Goal: Information Seeking & Learning: Compare options

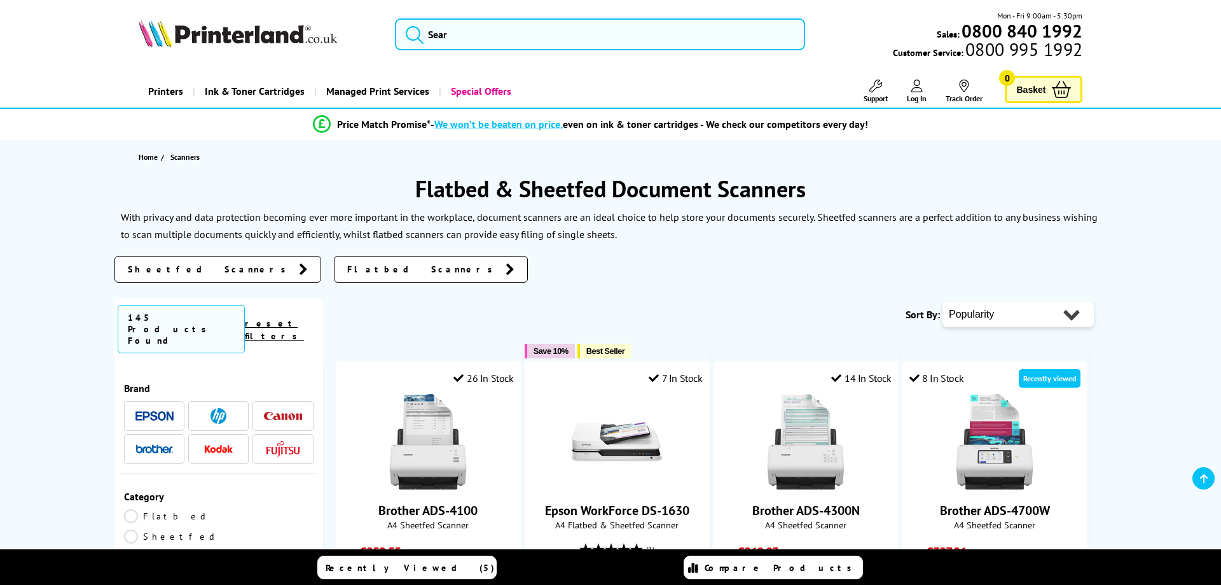
scroll to position [130, 0]
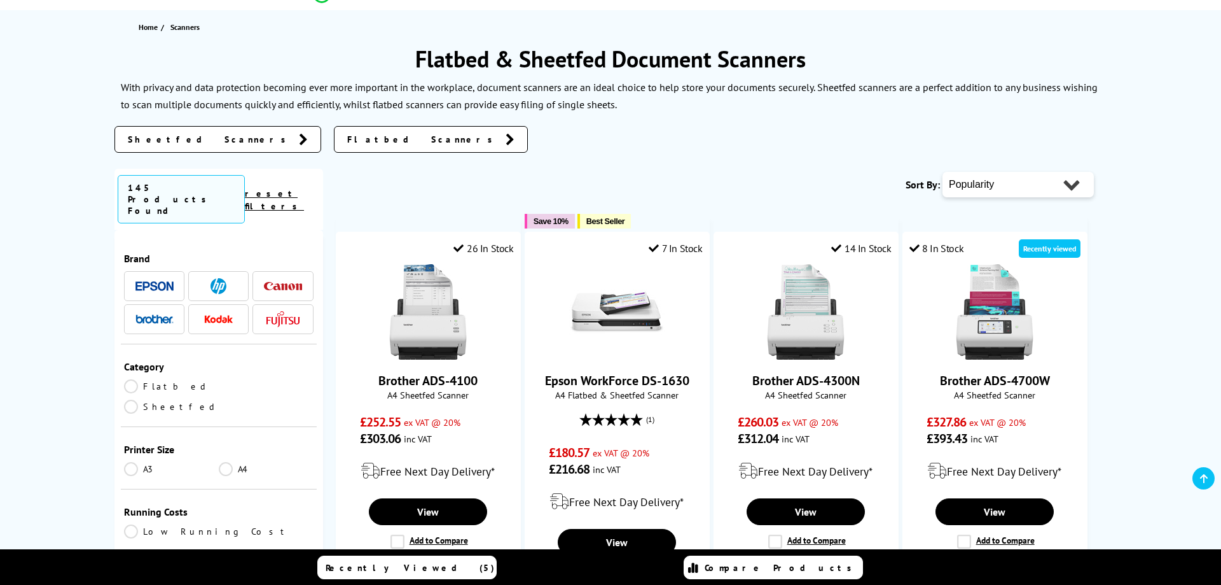
click at [943, 172] on select "Popularity Rating Price - Low to High Price - High to Low Running Costs - Low t…" at bounding box center [1018, 184] width 151 height 25
select select "Price Ascending"
click option "Price - Low to High" at bounding box center [0, 0] width 0 height 0
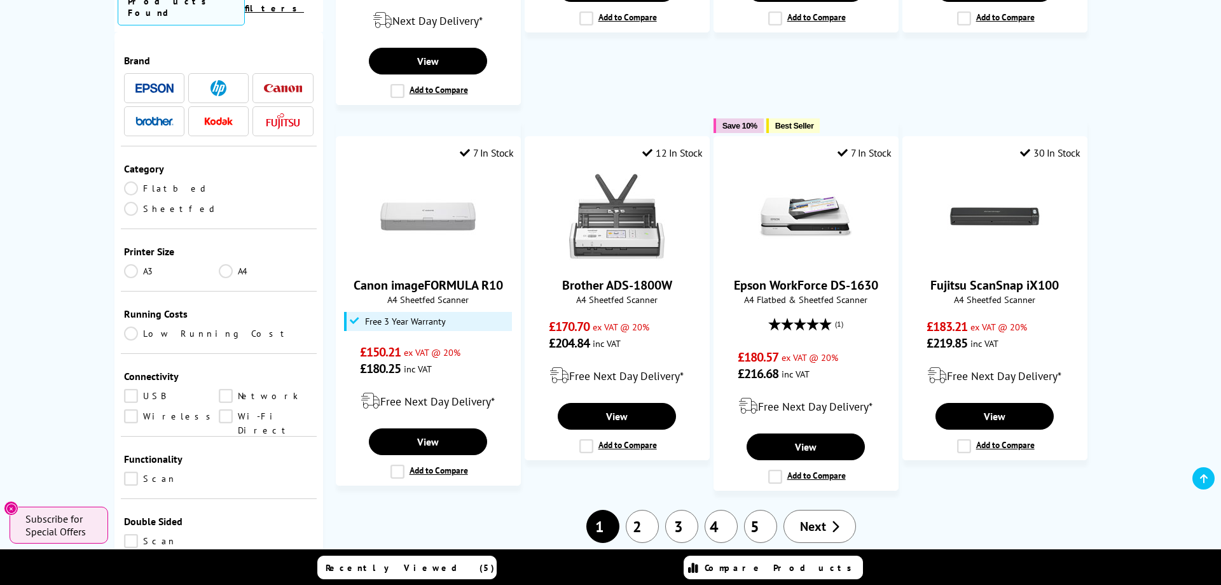
scroll to position [1103, 0]
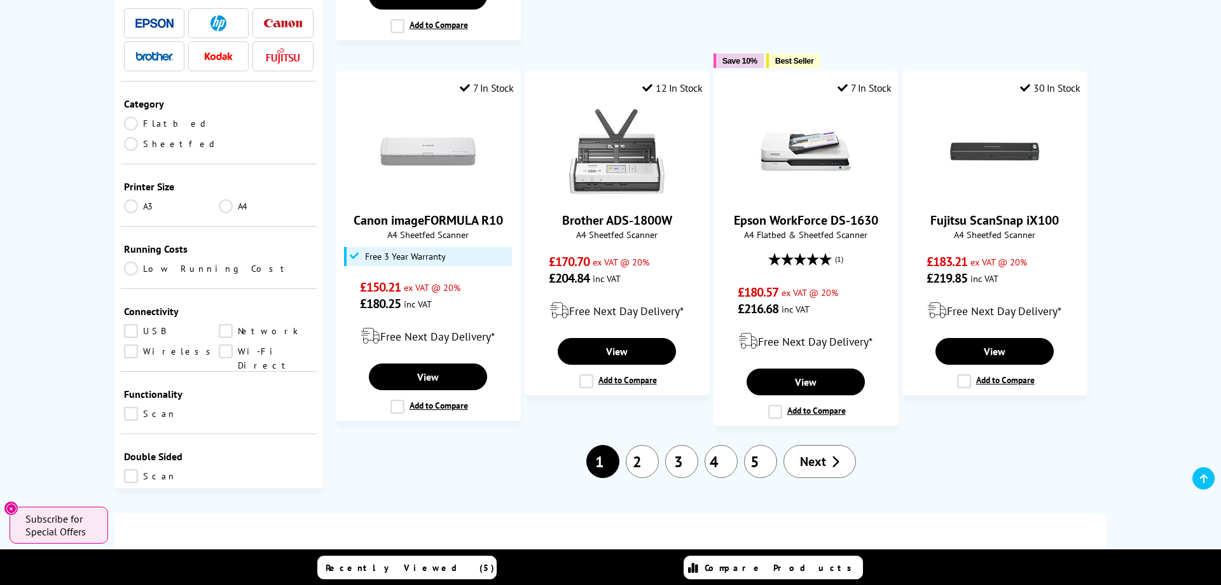
click at [641, 462] on link "2" at bounding box center [642, 461] width 33 height 33
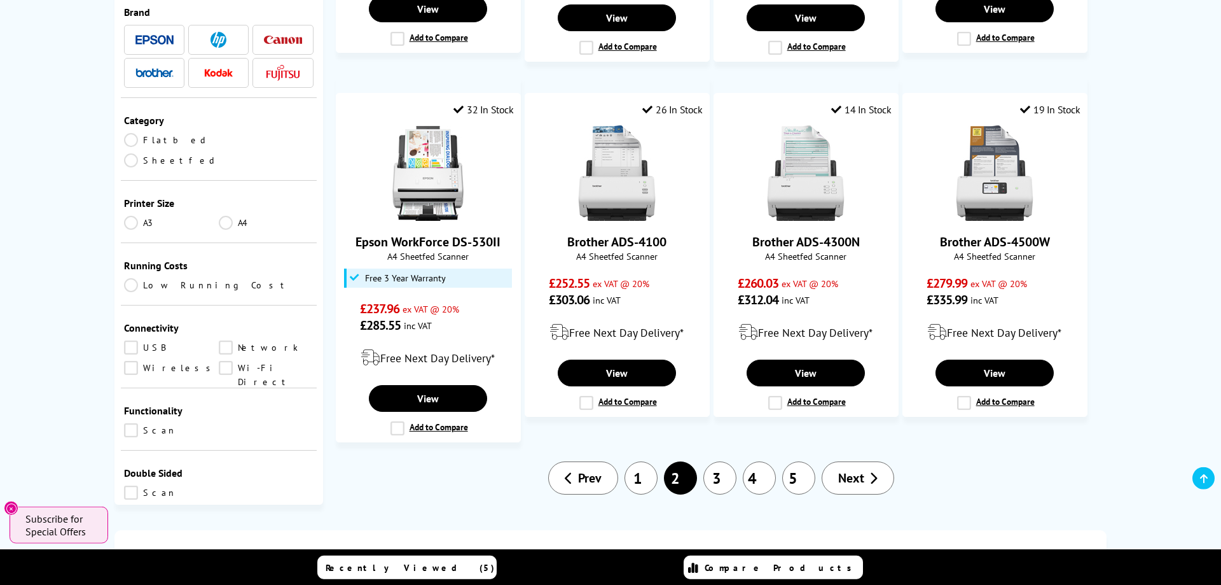
scroll to position [1168, 0]
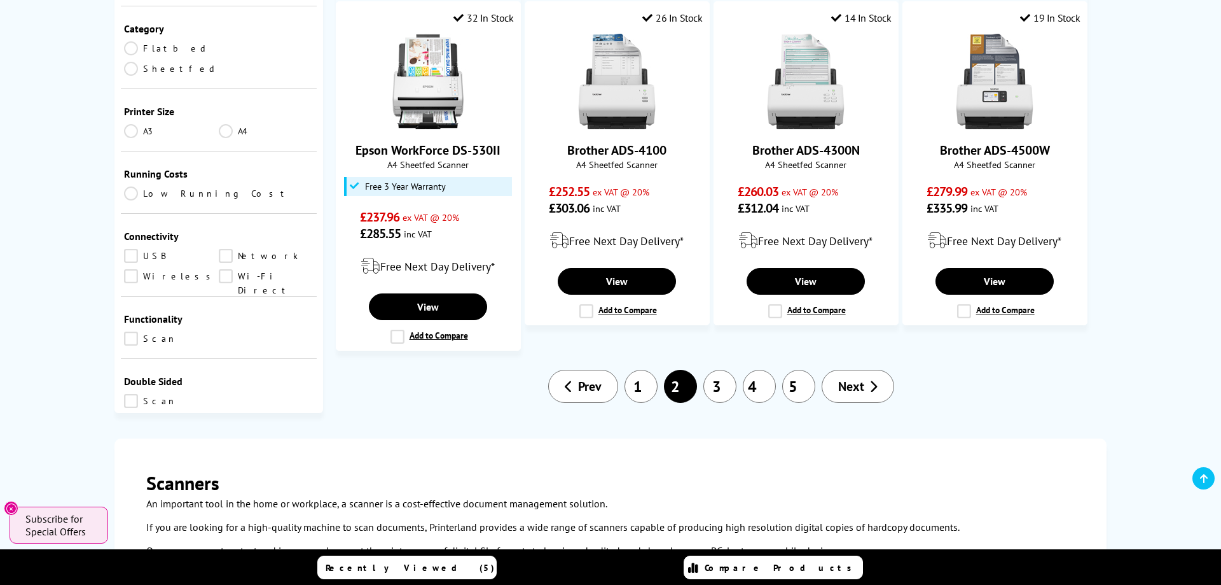
click at [725, 392] on link "3" at bounding box center [720, 386] width 33 height 33
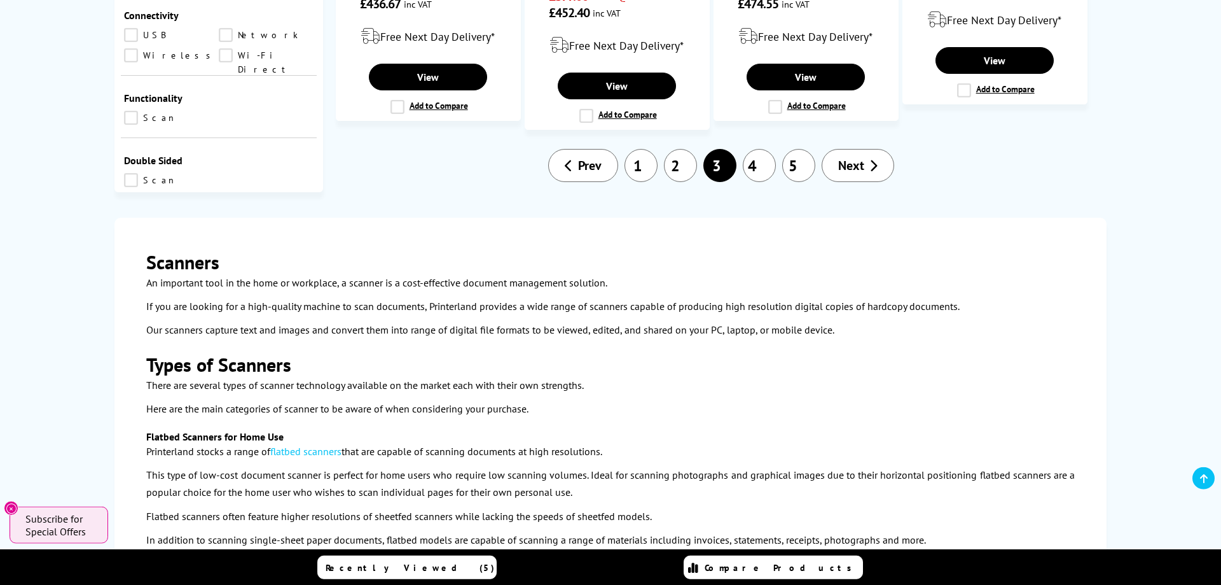
scroll to position [1298, 0]
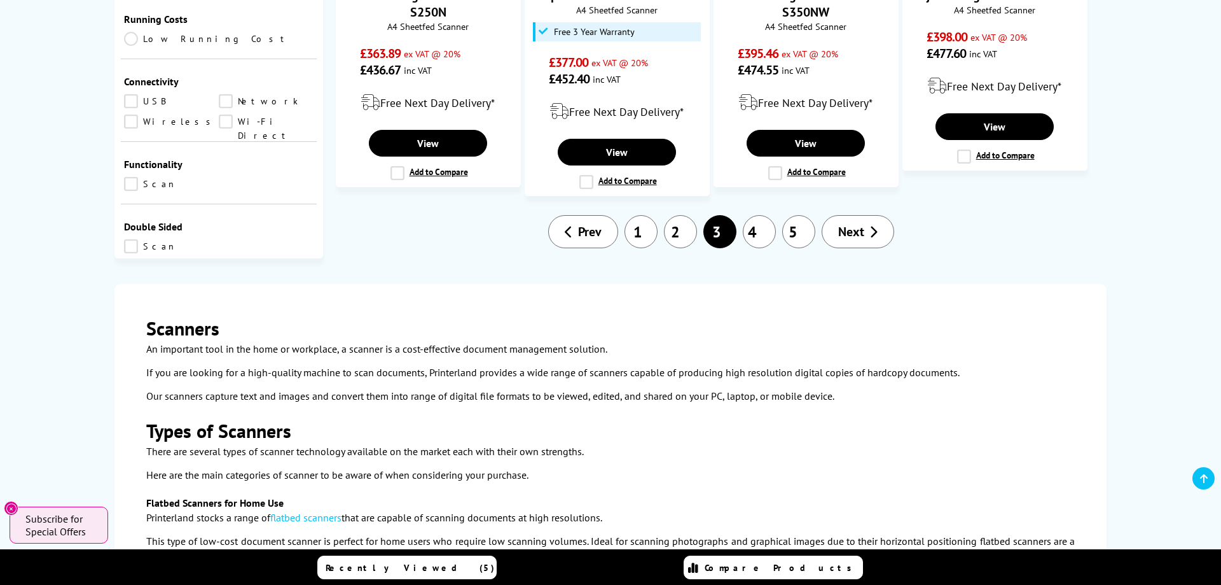
click at [637, 227] on link "1" at bounding box center [641, 231] width 33 height 33
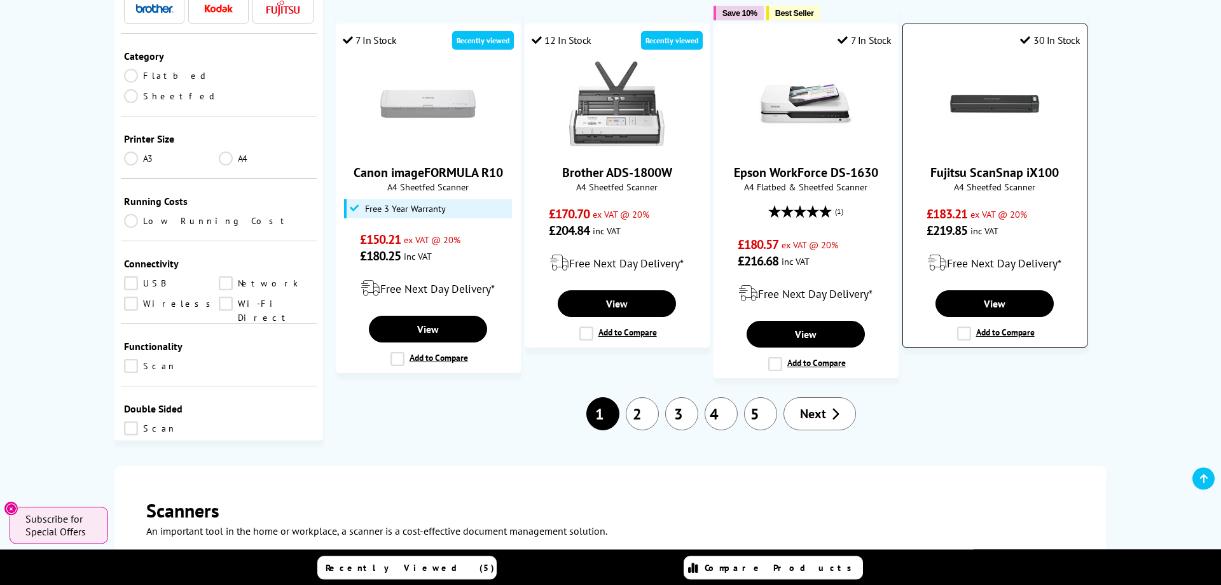
scroll to position [1168, 0]
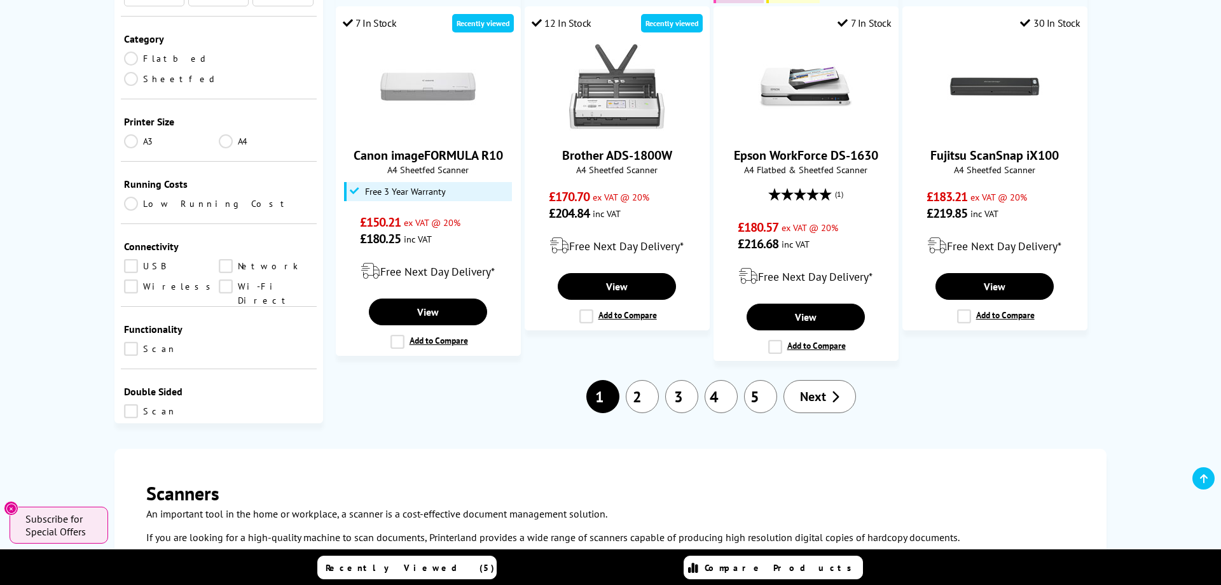
click at [646, 397] on link "2" at bounding box center [642, 396] width 33 height 33
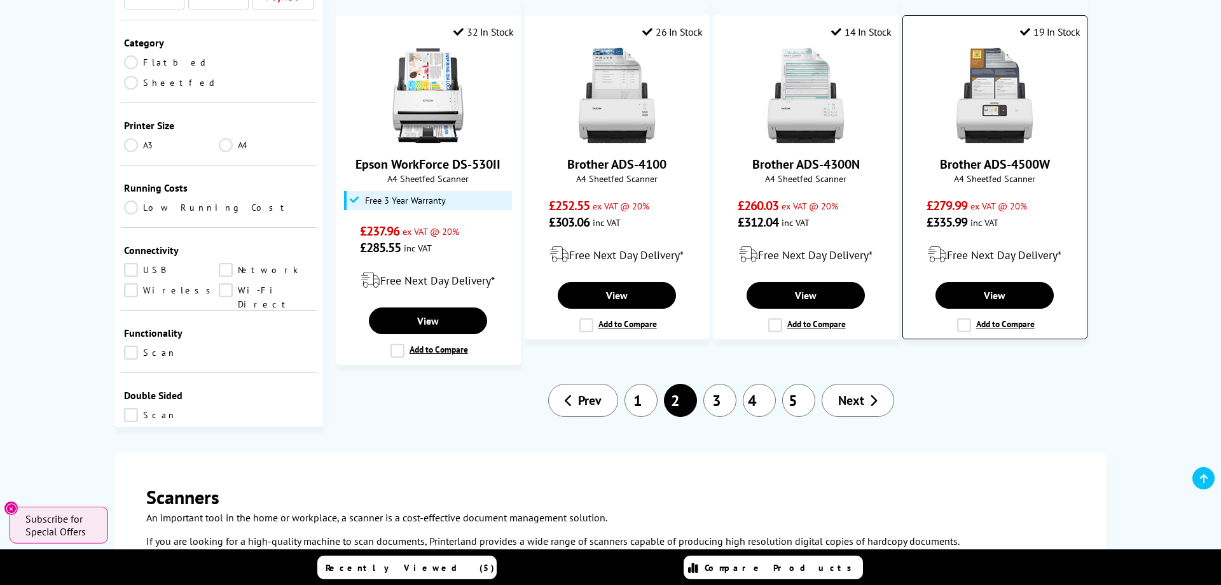
scroll to position [1168, 0]
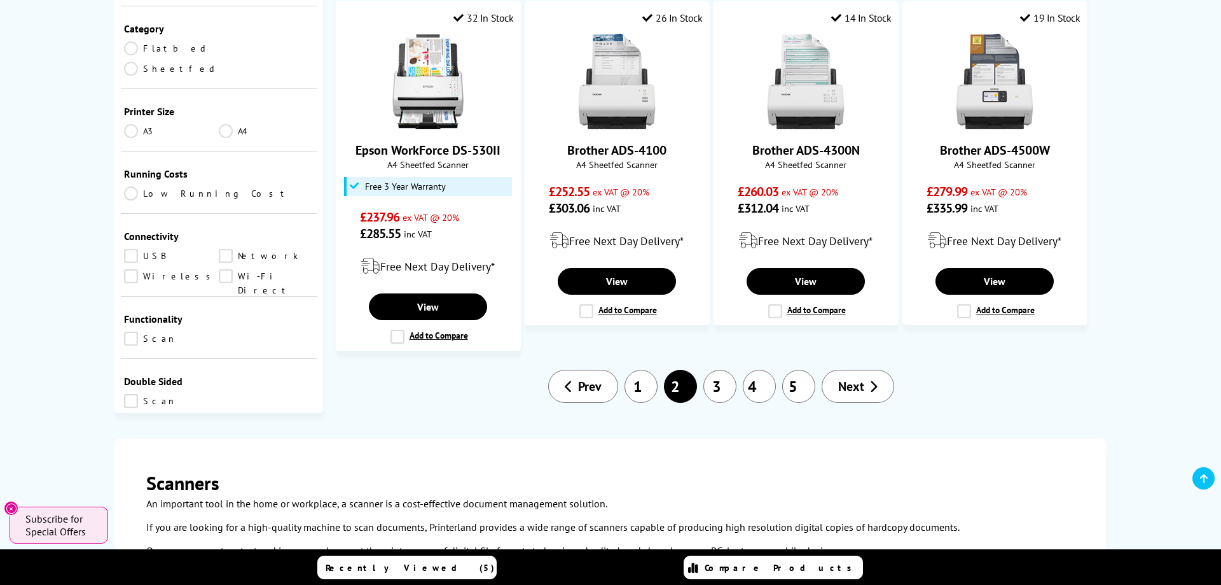
click at [716, 389] on link "3" at bounding box center [720, 386] width 33 height 33
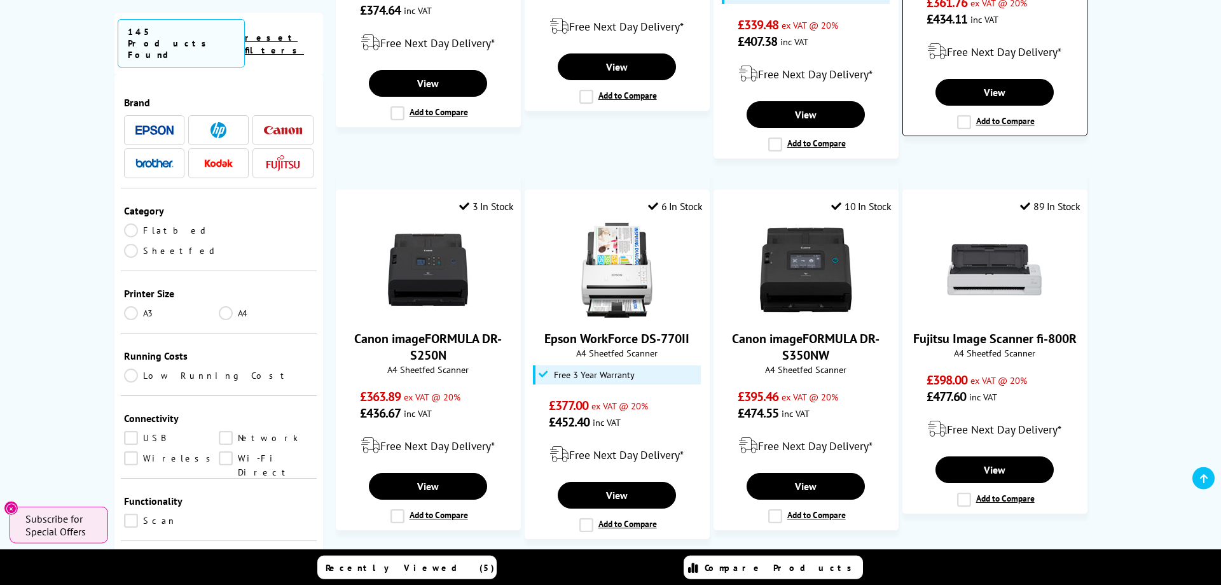
scroll to position [973, 0]
